Goal: Transaction & Acquisition: Purchase product/service

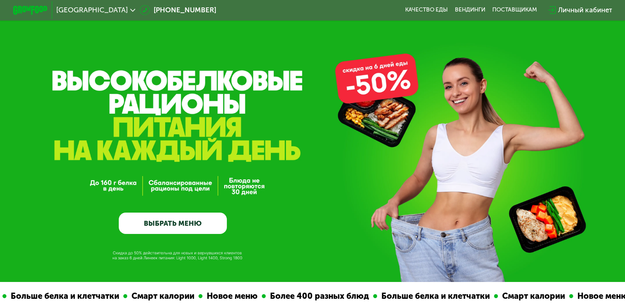
click at [197, 223] on link "ВЫБРАТЬ МЕНЮ" at bounding box center [173, 224] width 108 height 22
click at [176, 223] on link "ВЫБРАТЬ МЕНЮ" at bounding box center [173, 224] width 108 height 22
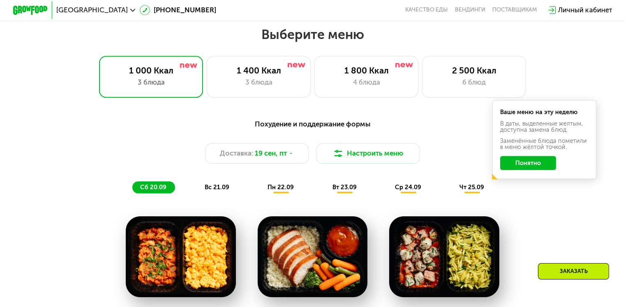
scroll to position [552, 0]
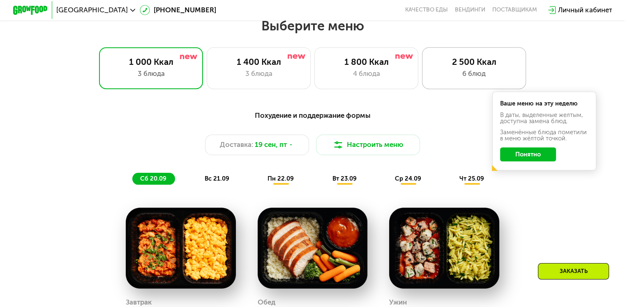
click at [490, 76] on div "6 блюд" at bounding box center [474, 74] width 86 height 10
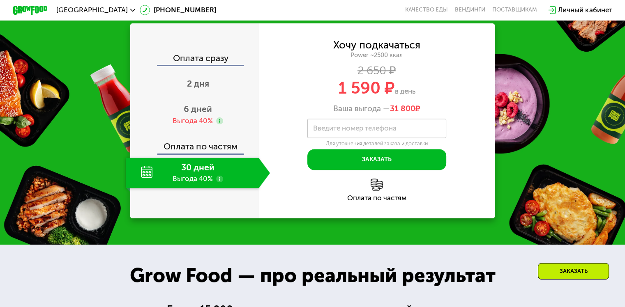
scroll to position [1209, 0]
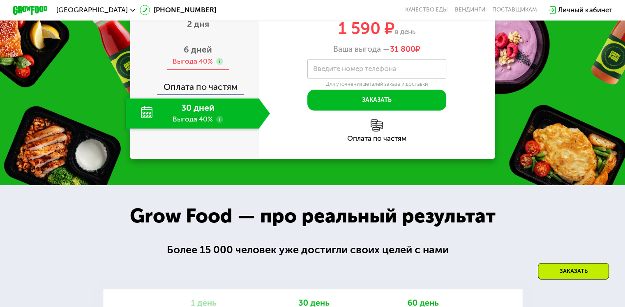
click at [207, 55] on span "6 дней" at bounding box center [198, 49] width 28 height 10
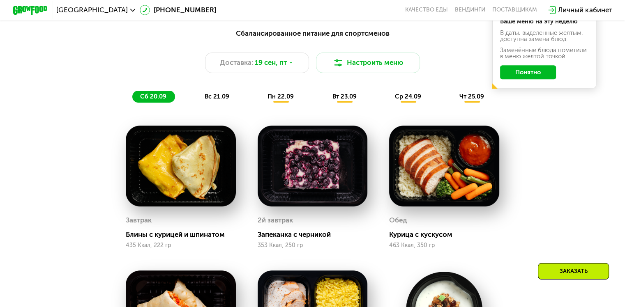
scroll to position [593, 0]
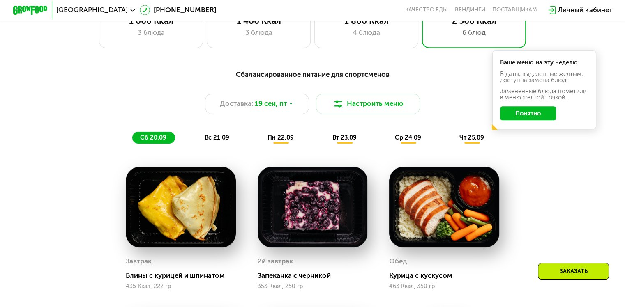
click at [535, 116] on button "Понятно" at bounding box center [528, 113] width 56 height 14
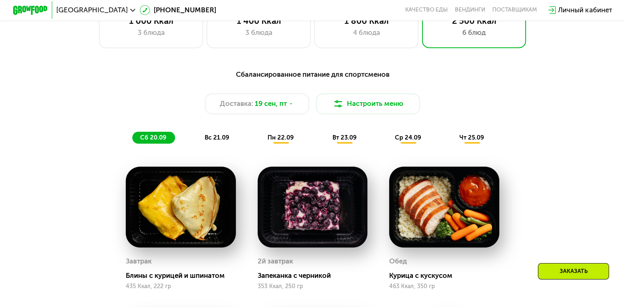
click at [283, 138] on span "пн 22.09" at bounding box center [280, 137] width 26 height 7
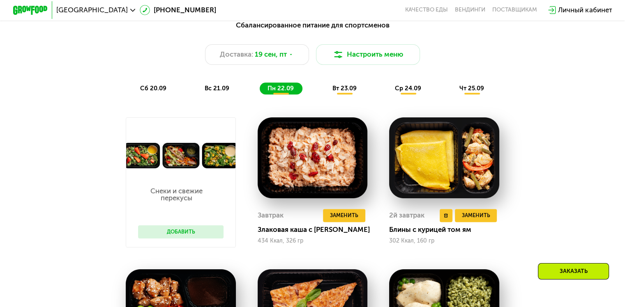
scroll to position [634, 0]
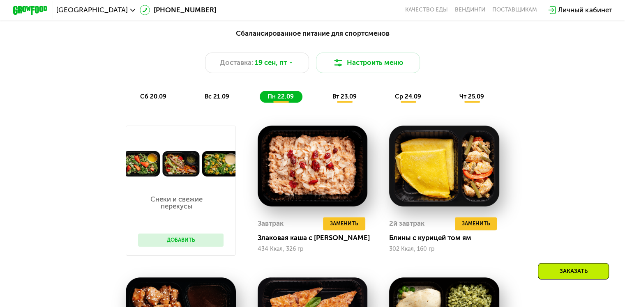
click at [347, 100] on span "вт 23.09" at bounding box center [344, 96] width 24 height 7
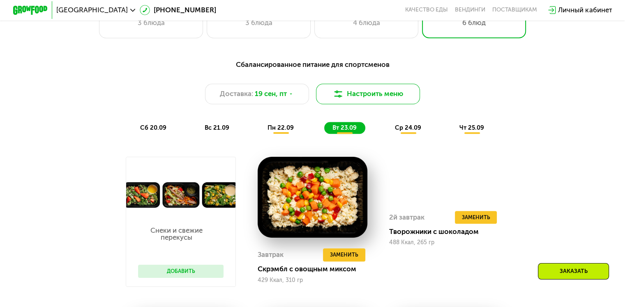
scroll to position [552, 0]
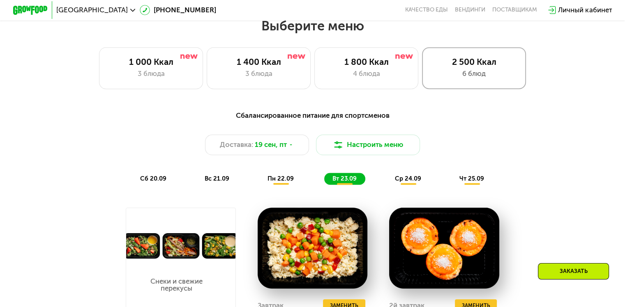
click at [489, 76] on div "6 блюд" at bounding box center [474, 74] width 86 height 10
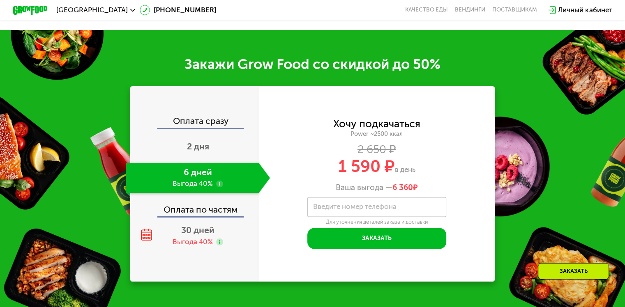
scroll to position [1250, 0]
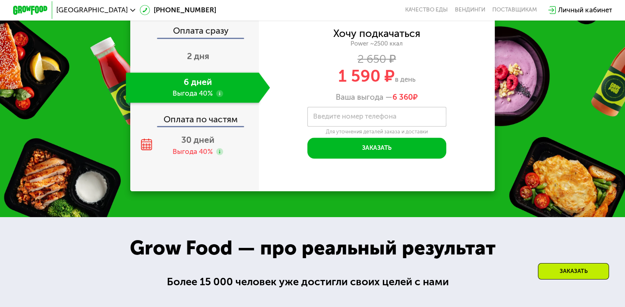
click at [376, 119] on label "Введите номер телефона" at bounding box center [354, 116] width 83 height 5
click at [376, 127] on input "Введите номер телефона" at bounding box center [376, 117] width 139 height 20
click at [271, 191] on div "**********" at bounding box center [377, 93] width 236 height 195
click at [465, 159] on div "**********" at bounding box center [377, 94] width 236 height 130
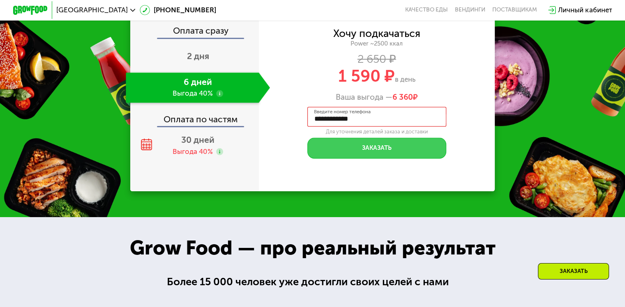
click at [394, 159] on button "Заказать" at bounding box center [376, 148] width 139 height 21
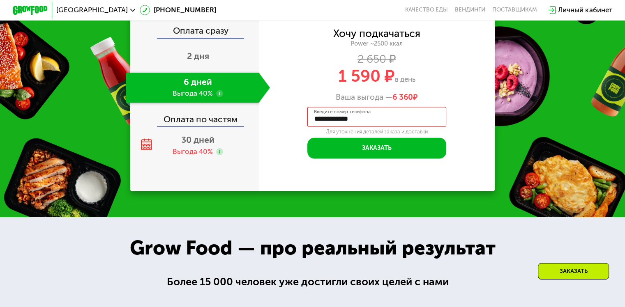
click at [381, 127] on input "**********" at bounding box center [376, 117] width 139 height 20
click at [320, 127] on input "**********" at bounding box center [376, 117] width 139 height 20
click at [317, 127] on input "**********" at bounding box center [376, 117] width 139 height 20
click at [457, 159] on div "**********" at bounding box center [377, 94] width 236 height 130
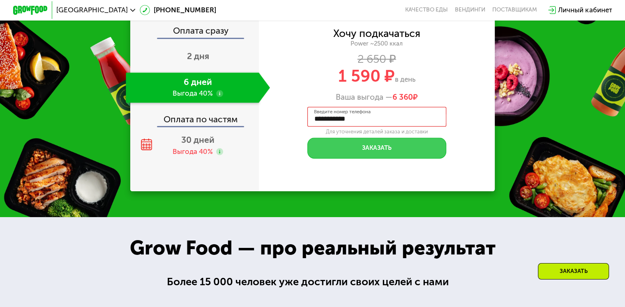
click at [406, 159] on button "Заказать" at bounding box center [376, 148] width 139 height 21
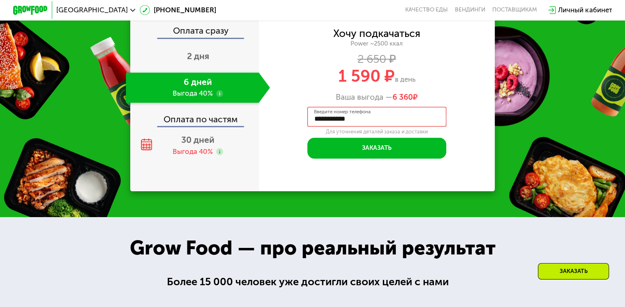
drag, startPoint x: 381, startPoint y: 187, endPoint x: 292, endPoint y: 189, distance: 89.2
click at [292, 159] on div "**********" at bounding box center [377, 94] width 236 height 130
click at [269, 159] on div "Хочу подкачаться Power ~2500 ккал 2 650 ₽ 1 590 ₽ в день Ваша выгода — 6 360 ₽ …" at bounding box center [377, 94] width 236 height 130
click at [348, 127] on input "****" at bounding box center [376, 117] width 139 height 20
type input "**********"
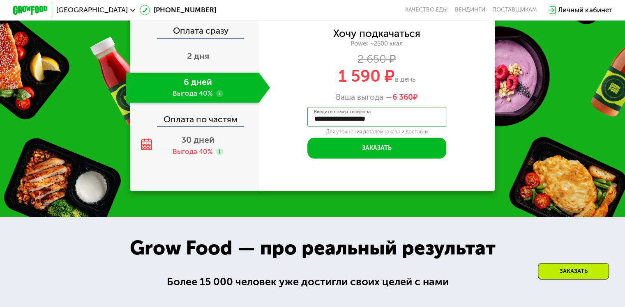
click at [282, 159] on div "**********" at bounding box center [377, 94] width 236 height 130
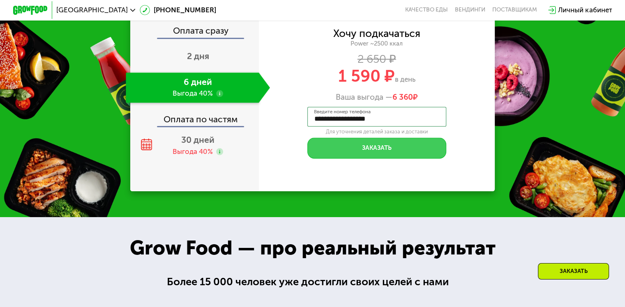
click at [403, 159] on button "Заказать" at bounding box center [376, 148] width 139 height 21
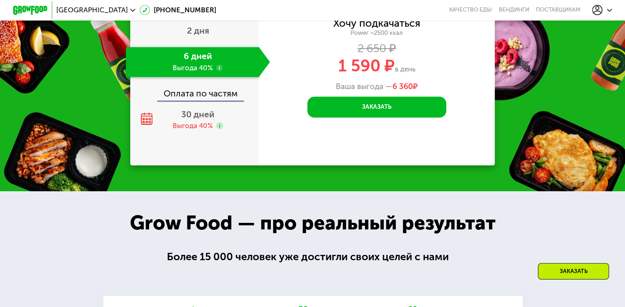
scroll to position [1497, 0]
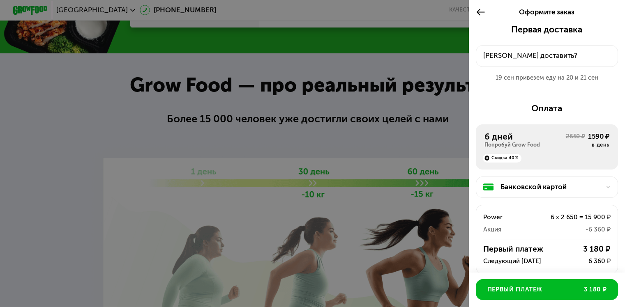
scroll to position [1456, 0]
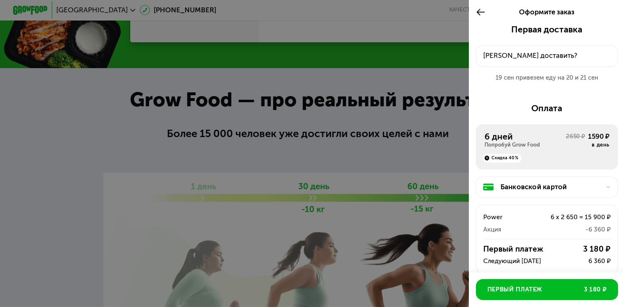
click at [544, 58] on div "Куда доставить?" at bounding box center [547, 56] width 128 height 10
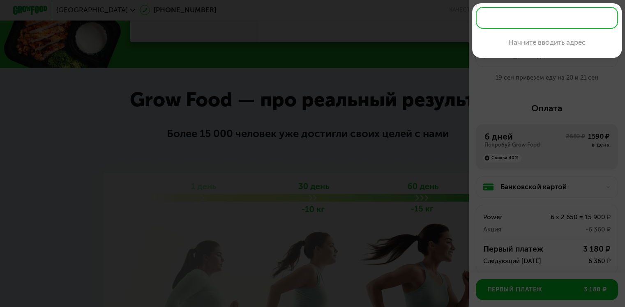
click at [536, 16] on input "text" at bounding box center [547, 18] width 142 height 22
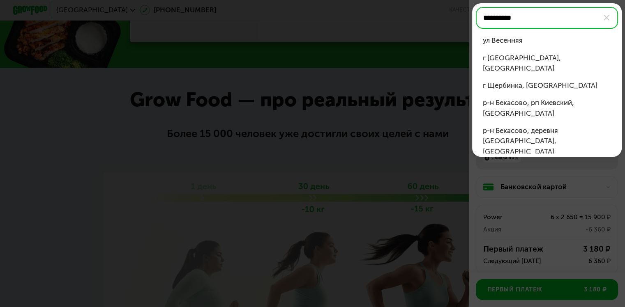
type input "**********"
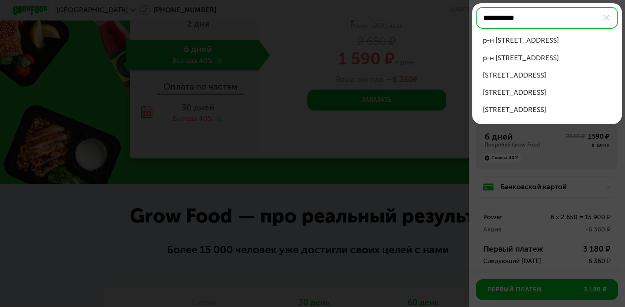
scroll to position [1333, 0]
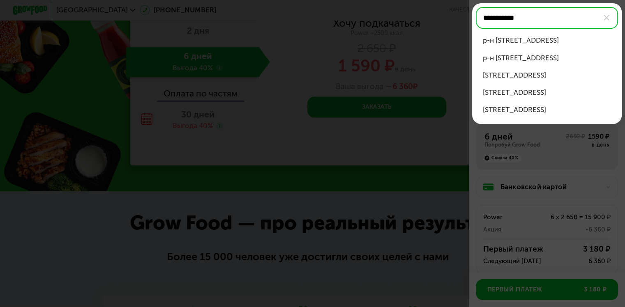
drag, startPoint x: 530, startPoint y: 22, endPoint x: 475, endPoint y: 21, distance: 55.1
click at [476, 21] on input "**********" at bounding box center [547, 18] width 142 height 22
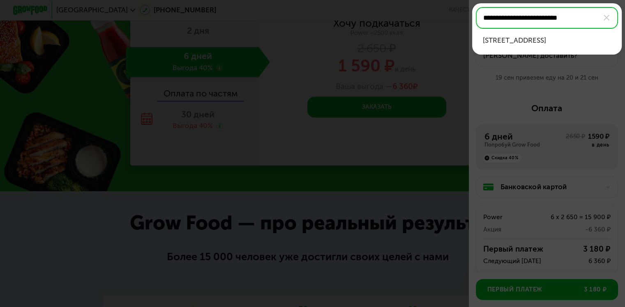
click at [558, 39] on div "г Люберцы, ул Весенняя, д 16, кв 593" at bounding box center [547, 40] width 129 height 10
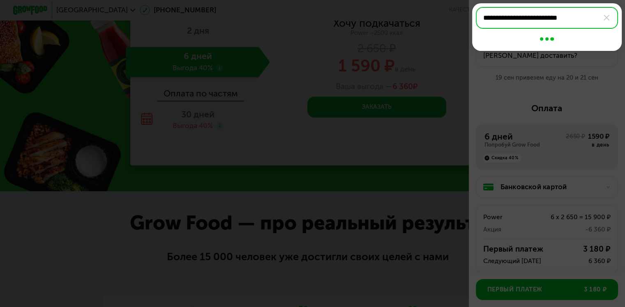
type input "**********"
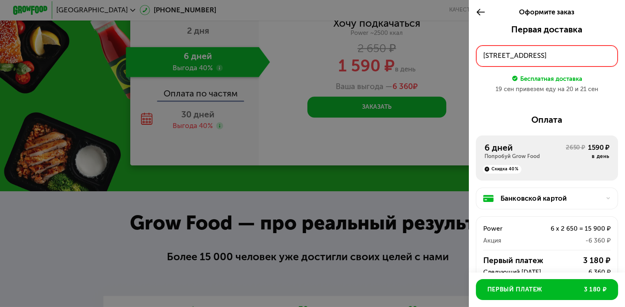
click at [554, 58] on div "г Люберцы, ул Весенняя, д 16, кв 593" at bounding box center [547, 56] width 128 height 10
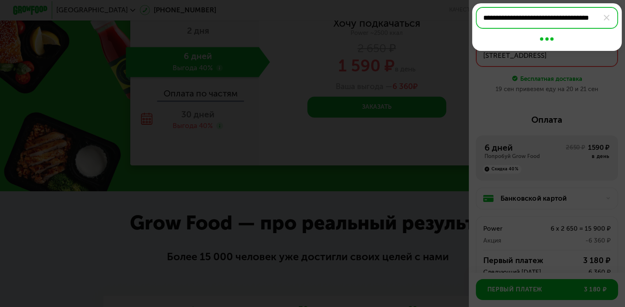
scroll to position [0, 7]
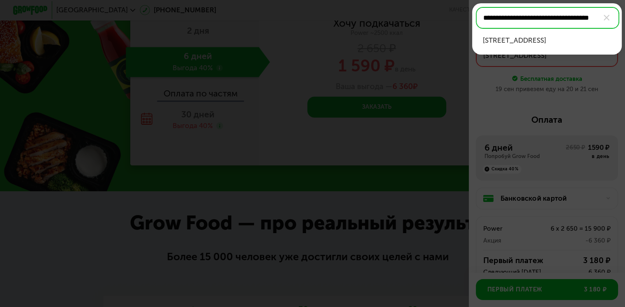
click at [555, 41] on div "г Люберцы, ул Весенняя, д 16, кв 593" at bounding box center [547, 40] width 129 height 10
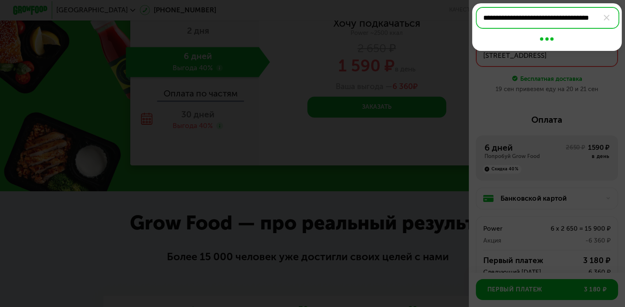
type input "**********"
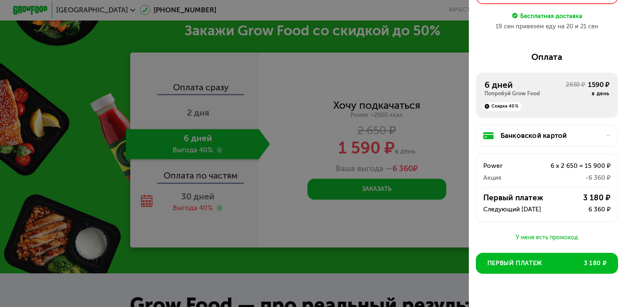
scroll to position [83, 0]
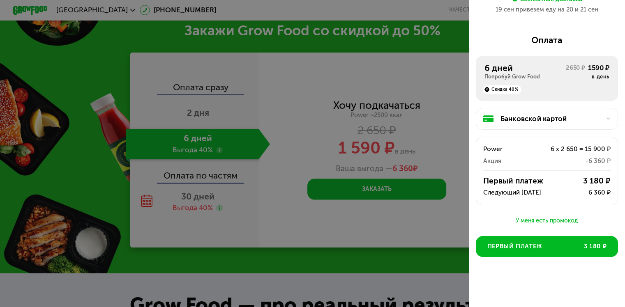
click at [532, 117] on div "Банковской картой" at bounding box center [550, 119] width 100 height 10
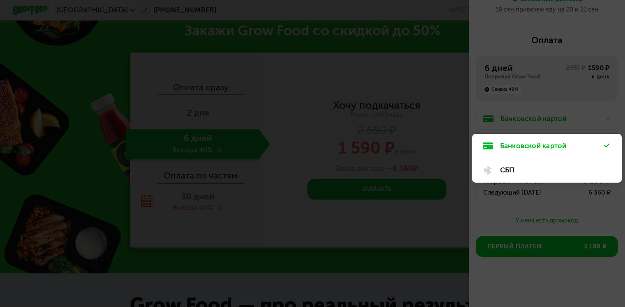
click at [537, 144] on div "Банковской картой" at bounding box center [552, 146] width 104 height 10
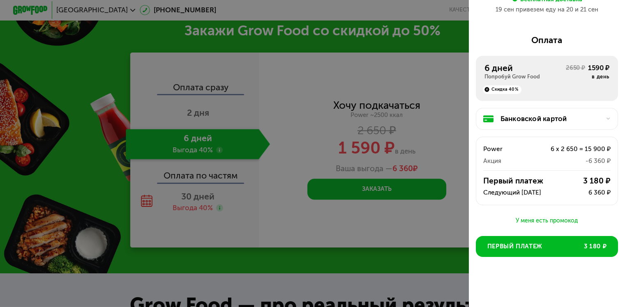
click at [378, 82] on div at bounding box center [312, 153] width 625 height 307
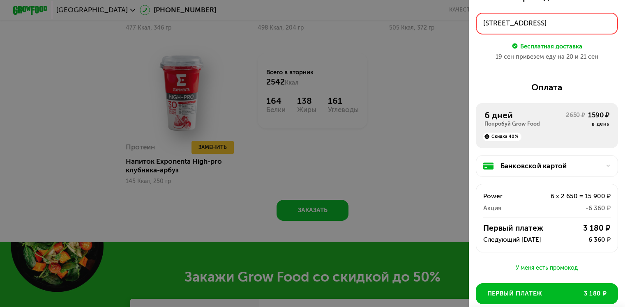
scroll to position [0, 0]
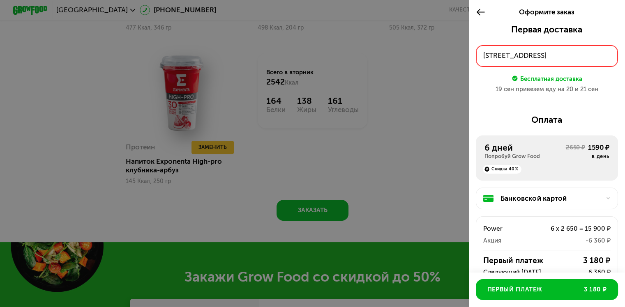
click at [400, 120] on div at bounding box center [312, 153] width 625 height 307
click at [476, 15] on icon at bounding box center [481, 12] width 10 height 10
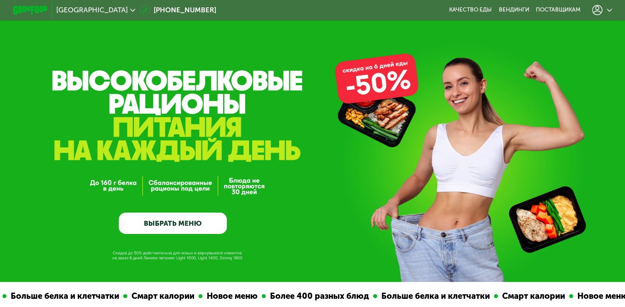
click at [610, 13] on div at bounding box center [602, 10] width 20 height 10
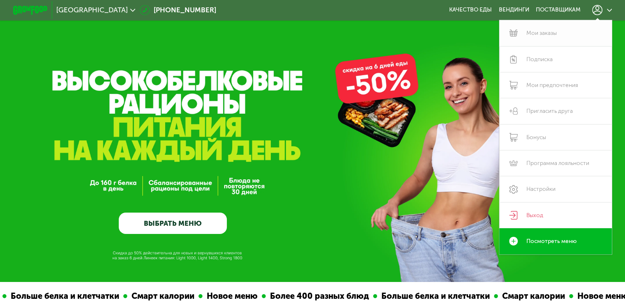
click at [543, 36] on link "Мои заказы" at bounding box center [555, 33] width 113 height 26
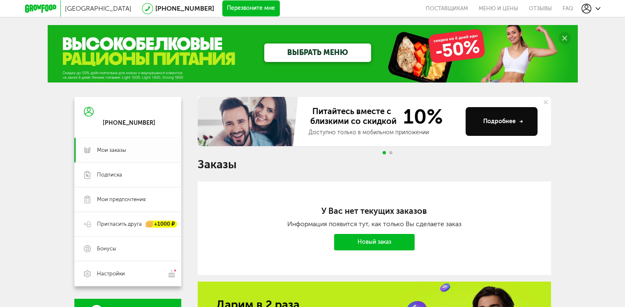
click at [108, 150] on span "Мои заказы" at bounding box center [111, 150] width 29 height 7
click at [382, 242] on link "Новый заказ" at bounding box center [374, 242] width 81 height 16
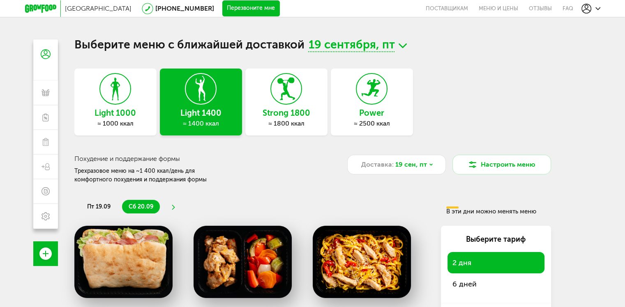
click at [371, 110] on h3 "Power" at bounding box center [372, 112] width 82 height 9
click at [373, 102] on icon at bounding box center [372, 89] width 30 height 31
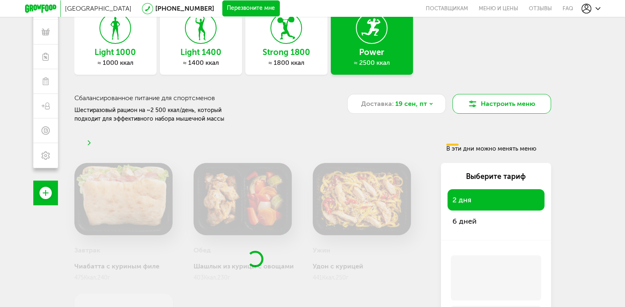
scroll to position [123, 0]
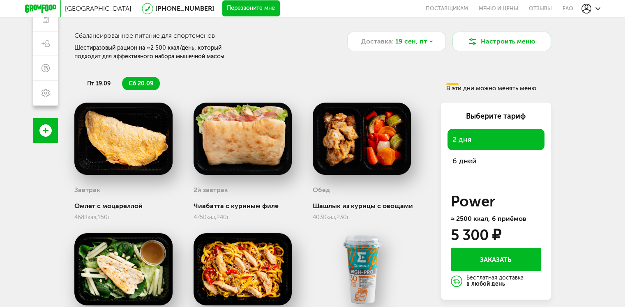
click at [467, 162] on span "6 дней" at bounding box center [495, 161] width 87 height 12
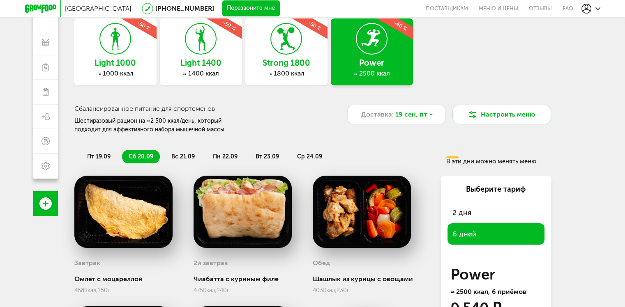
scroll to position [0, 0]
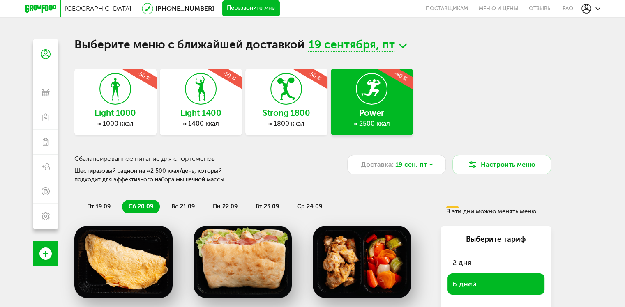
click at [45, 7] on icon at bounding box center [40, 9] width 31 height 8
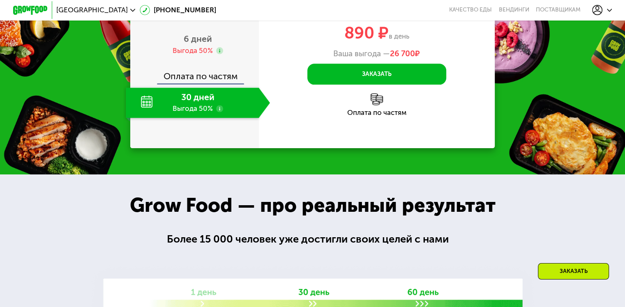
scroll to position [1032, 0]
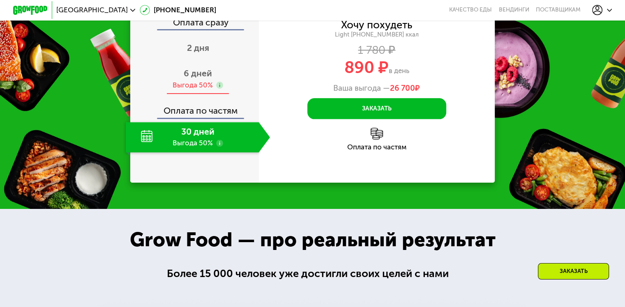
click at [196, 78] on span "6 дней" at bounding box center [198, 73] width 28 height 10
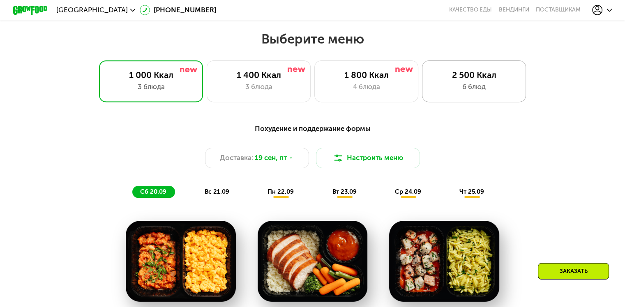
click at [469, 80] on div "2 500 Ккал" at bounding box center [474, 75] width 86 height 10
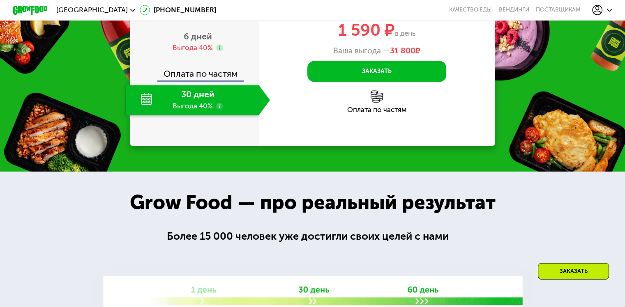
scroll to position [1162, 0]
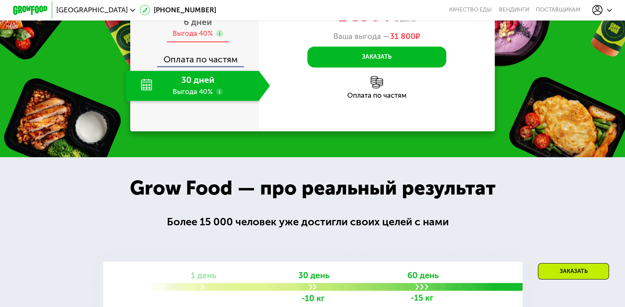
click at [195, 27] on span "6 дней" at bounding box center [198, 22] width 28 height 10
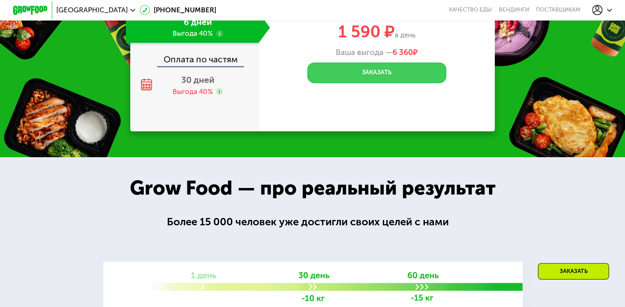
click at [394, 83] on button "Заказать" at bounding box center [376, 72] width 139 height 21
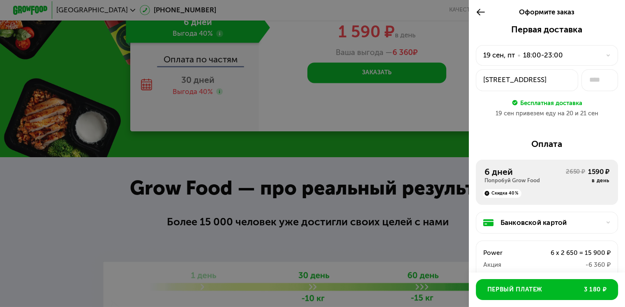
click at [606, 54] on icon at bounding box center [608, 55] width 5 height 5
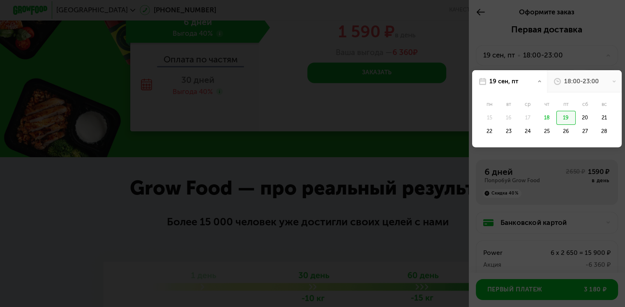
click at [420, 27] on div at bounding box center [312, 153] width 625 height 307
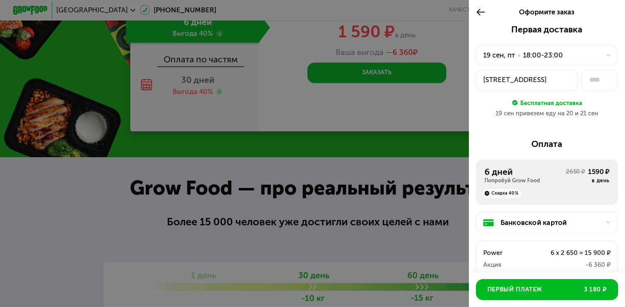
click at [557, 51] on div "18:00-23:00" at bounding box center [543, 55] width 40 height 10
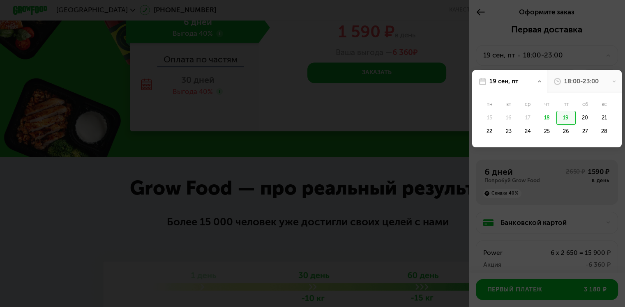
click at [612, 82] on use at bounding box center [613, 82] width 3 height 2
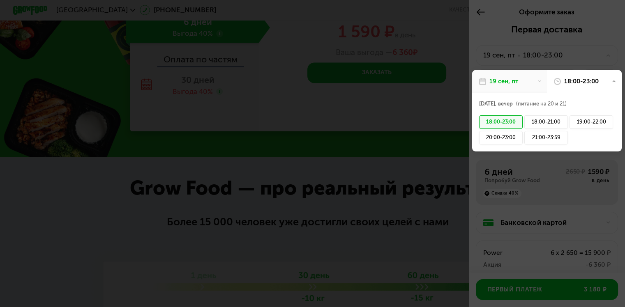
click at [416, 22] on div at bounding box center [312, 153] width 625 height 307
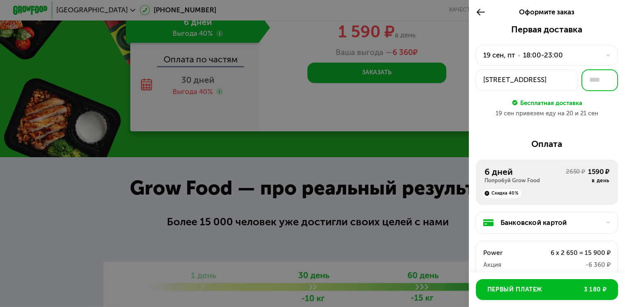
click at [588, 84] on input "text" at bounding box center [599, 80] width 37 height 22
type input "***"
click at [601, 112] on div "19 сен привезем еду на 20 и 21 сен" at bounding box center [547, 113] width 142 height 9
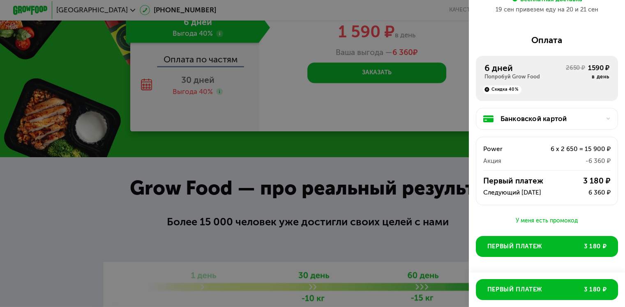
scroll to position [107, 0]
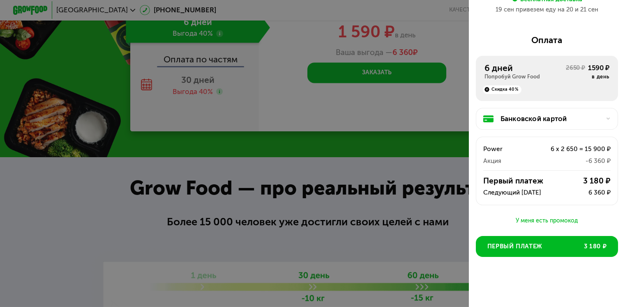
click at [532, 117] on div "Банковской картой" at bounding box center [550, 119] width 100 height 10
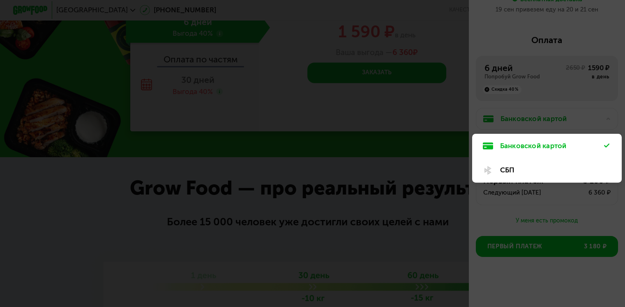
click at [516, 147] on div "Банковской картой" at bounding box center [552, 146] width 104 height 10
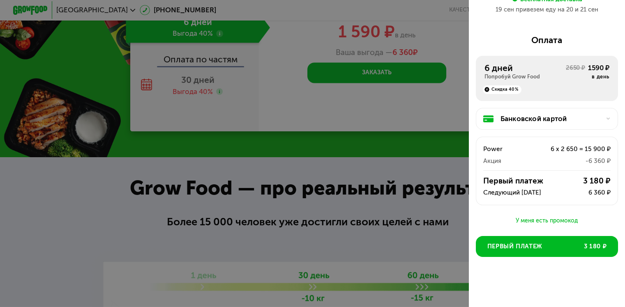
click at [546, 120] on div "Банковской картой" at bounding box center [550, 119] width 100 height 10
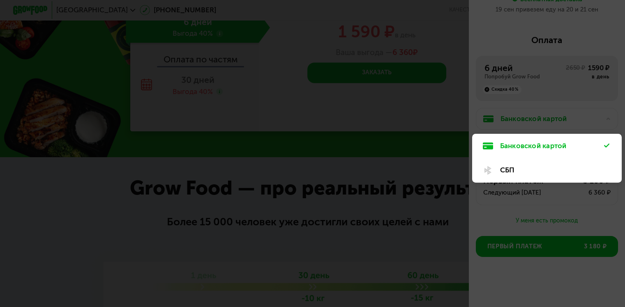
click at [557, 143] on div "Банковской картой" at bounding box center [552, 146] width 104 height 10
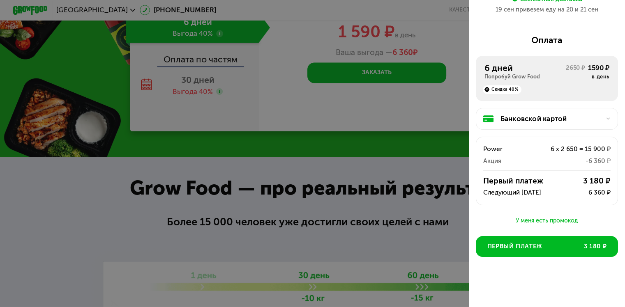
click at [606, 117] on icon at bounding box center [608, 118] width 5 height 5
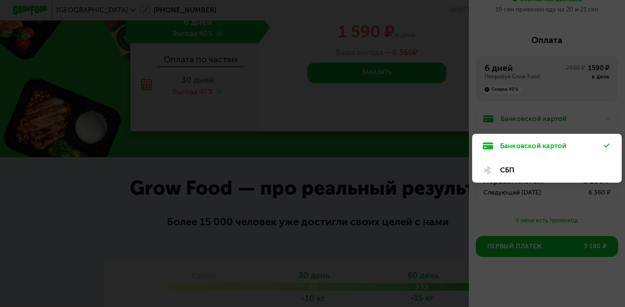
click at [602, 116] on div at bounding box center [312, 153] width 625 height 307
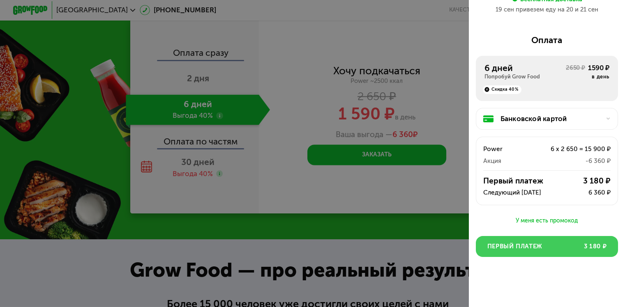
click at [567, 242] on button "Первый платеж 3 180 ₽" at bounding box center [547, 246] width 142 height 21
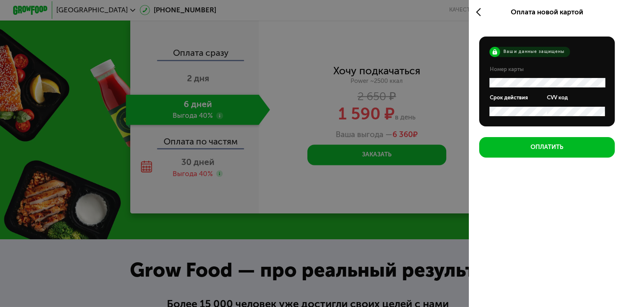
scroll to position [0, 0]
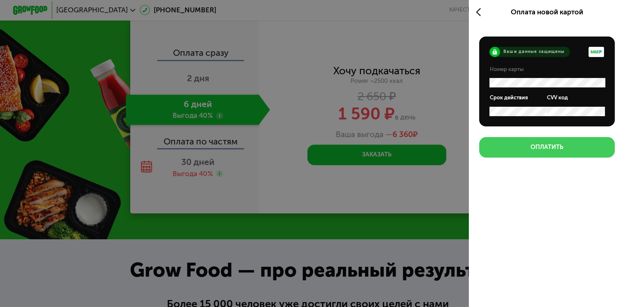
click at [575, 154] on button "Оплатить" at bounding box center [547, 147] width 136 height 21
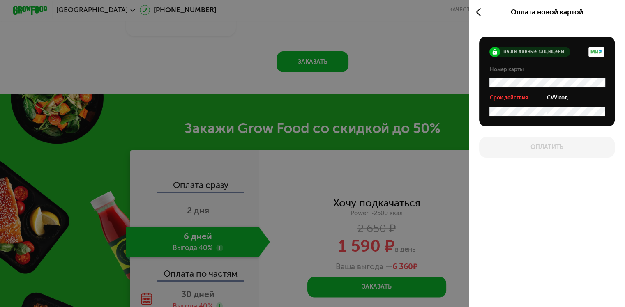
scroll to position [1032, 0]
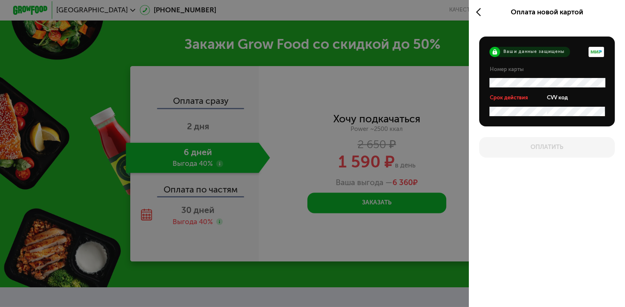
click at [547, 180] on div "Оплата новой картой Ваши данные защищены Номер карты Срок действия CVV код Опла…" at bounding box center [547, 153] width 156 height 307
click at [554, 155] on div "Оплатить" at bounding box center [547, 147] width 136 height 21
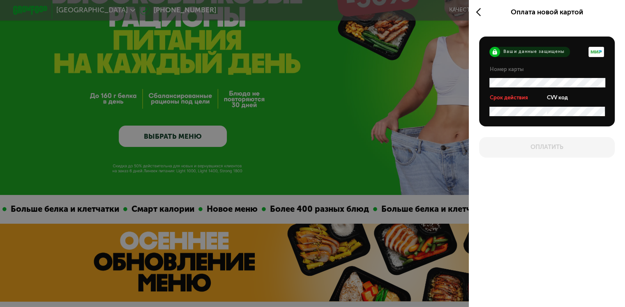
scroll to position [0, 0]
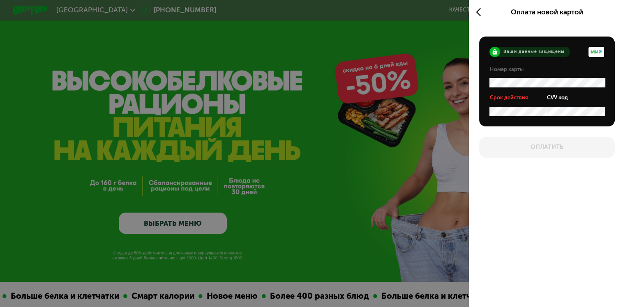
click at [476, 15] on icon at bounding box center [481, 12] width 10 height 10
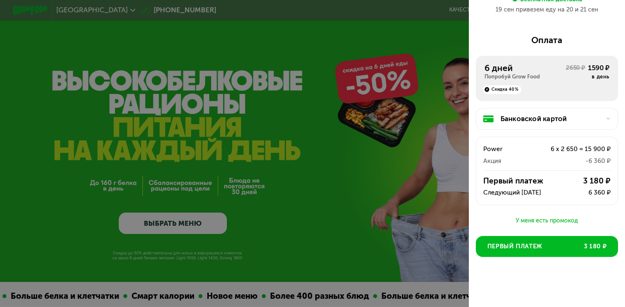
click at [543, 115] on div "Банковской картой" at bounding box center [550, 119] width 100 height 10
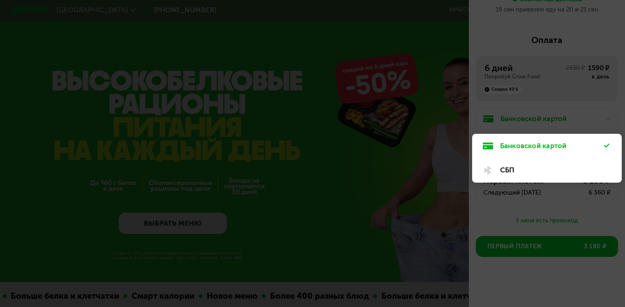
click at [546, 143] on div "Банковской картой" at bounding box center [552, 146] width 104 height 10
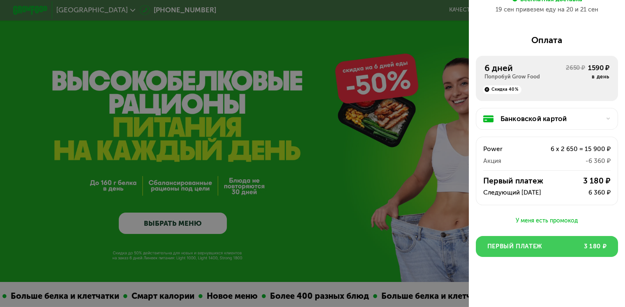
click at [551, 246] on button "Первый платеж 3 180 ₽" at bounding box center [547, 246] width 142 height 21
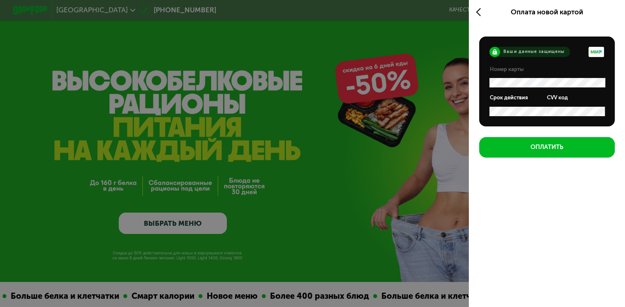
click at [571, 209] on div "Оплата новой картой Ваши данные защищены Номер карты Срок действия CVV код Опла…" at bounding box center [547, 153] width 156 height 307
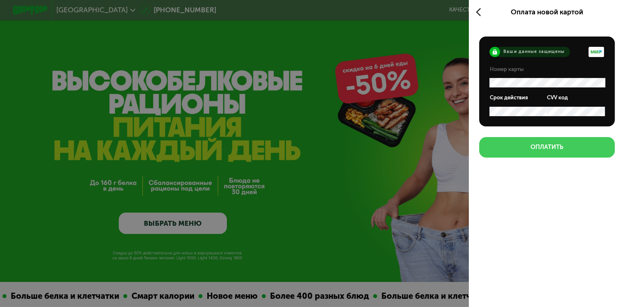
click at [569, 153] on button "Оплатить" at bounding box center [547, 147] width 136 height 21
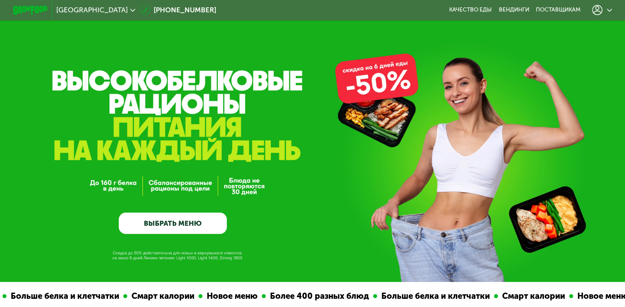
click at [615, 10] on div at bounding box center [601, 10] width 29 height 19
click at [612, 10] on icon at bounding box center [609, 10] width 5 height 5
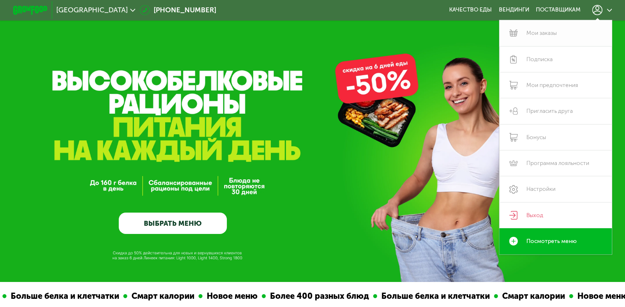
click at [547, 31] on link "Мои заказы" at bounding box center [555, 33] width 113 height 26
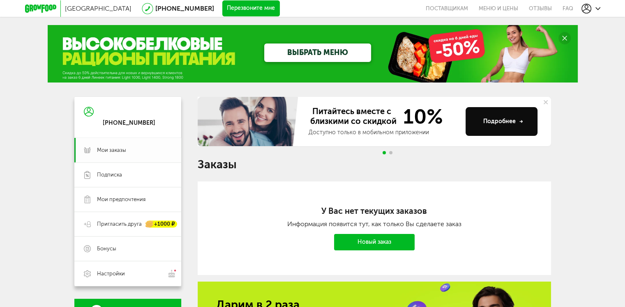
click at [114, 150] on span "Мои заказы" at bounding box center [111, 150] width 29 height 7
click at [402, 248] on link "Новый заказ" at bounding box center [374, 242] width 81 height 16
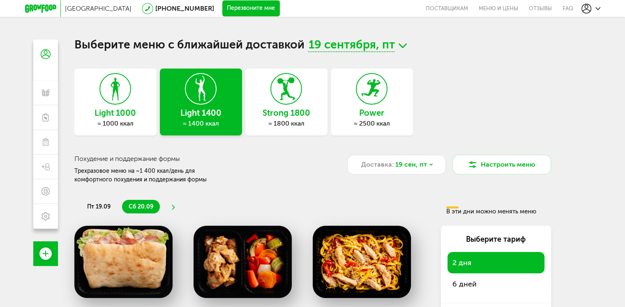
click at [345, 108] on h3 "Power" at bounding box center [372, 112] width 82 height 9
click at [364, 103] on icon at bounding box center [372, 89] width 30 height 31
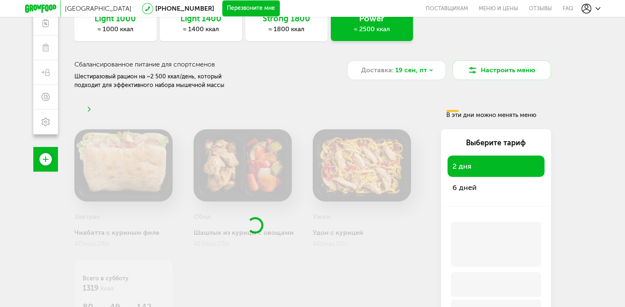
scroll to position [146, 0]
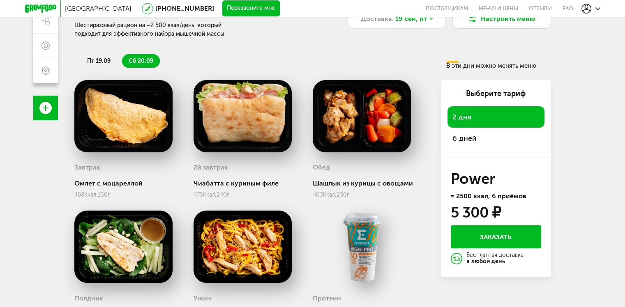
click at [470, 138] on span "6 дней" at bounding box center [495, 139] width 87 height 12
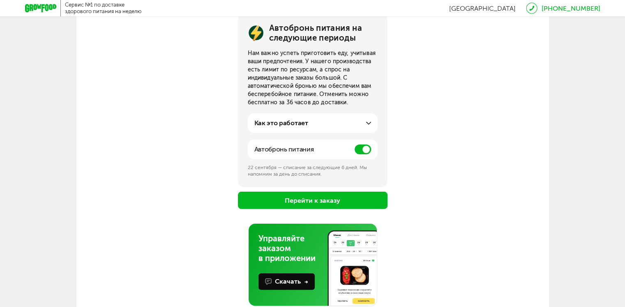
scroll to position [123, 0]
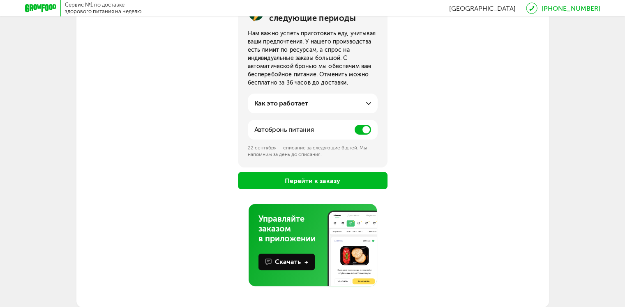
click at [334, 184] on button "Перейти к заказу" at bounding box center [313, 180] width 150 height 17
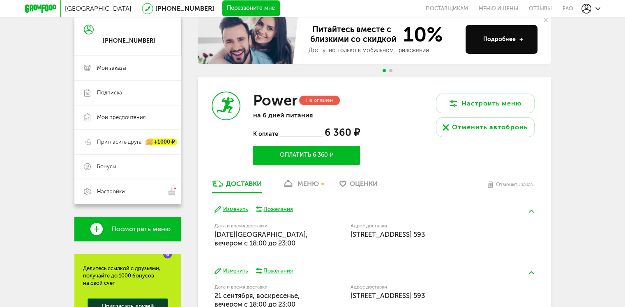
click at [306, 185] on div "меню" at bounding box center [307, 184] width 21 height 8
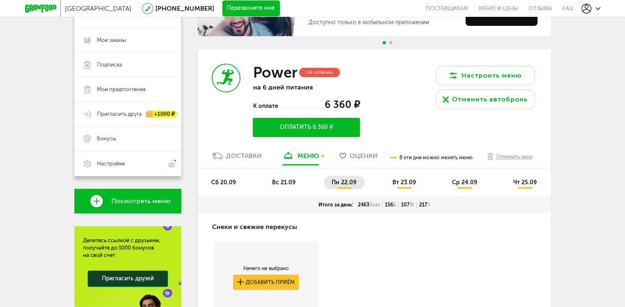
scroll to position [180, 0]
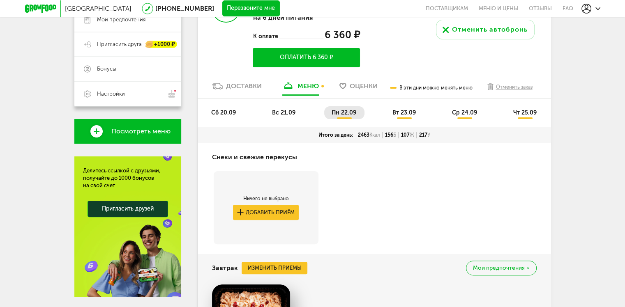
click at [405, 113] on span "вт 23.09" at bounding box center [403, 112] width 23 height 7
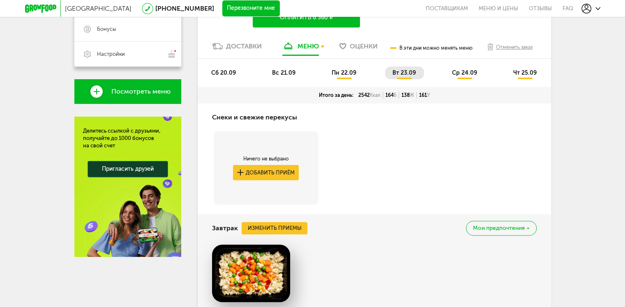
scroll to position [205, 0]
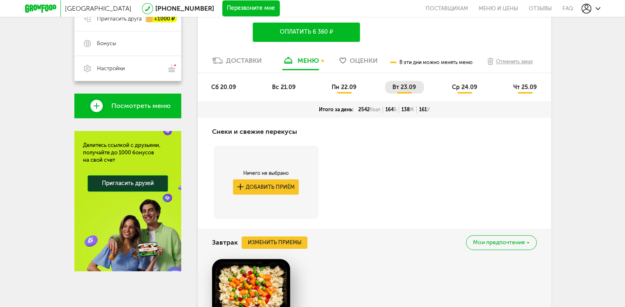
click at [478, 85] on li "ср 24.09" at bounding box center [464, 87] width 41 height 13
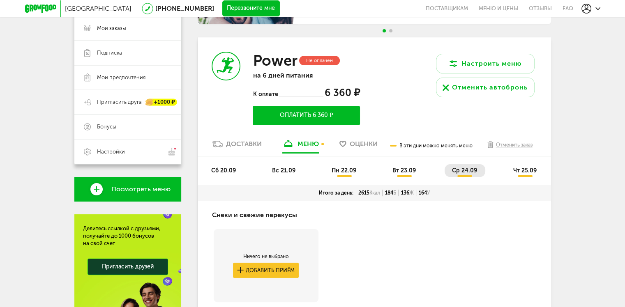
scroll to position [123, 0]
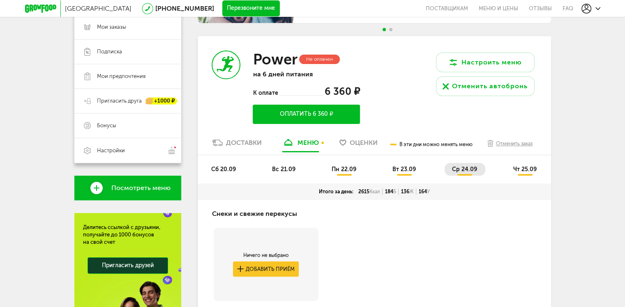
click at [340, 174] on li "пн 22.09" at bounding box center [344, 169] width 40 height 13
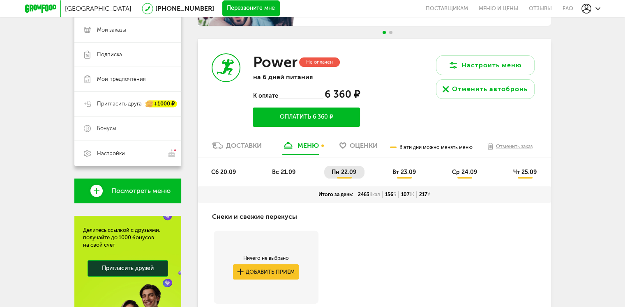
scroll to position [205, 0]
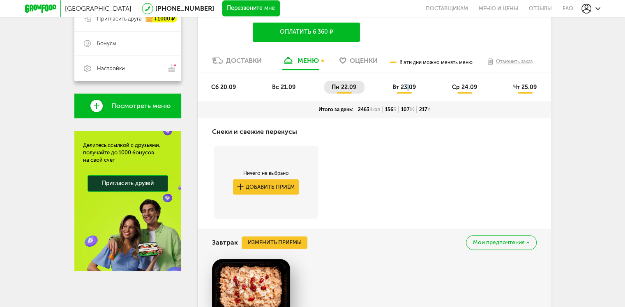
click at [408, 84] on span "вт 23.09" at bounding box center [403, 87] width 23 height 7
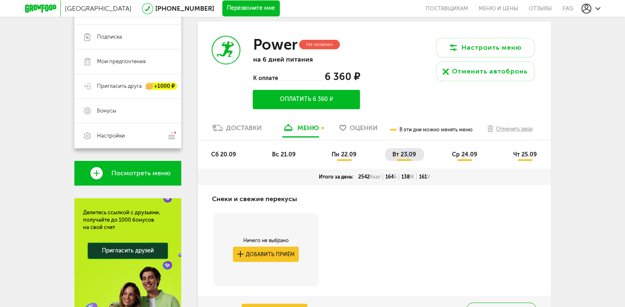
scroll to position [123, 0]
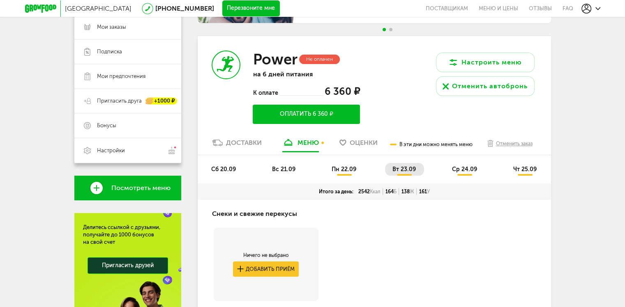
click at [471, 175] on li "ср 24.09" at bounding box center [464, 169] width 41 height 13
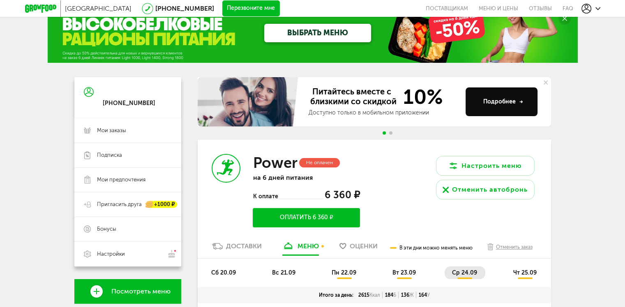
scroll to position [0, 0]
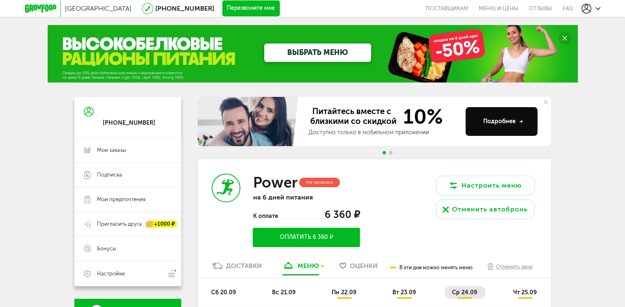
click at [48, 2] on div at bounding box center [43, 8] width 36 height 16
click at [43, 10] on icon at bounding box center [40, 9] width 31 height 8
